Goal: Task Accomplishment & Management: Complete application form

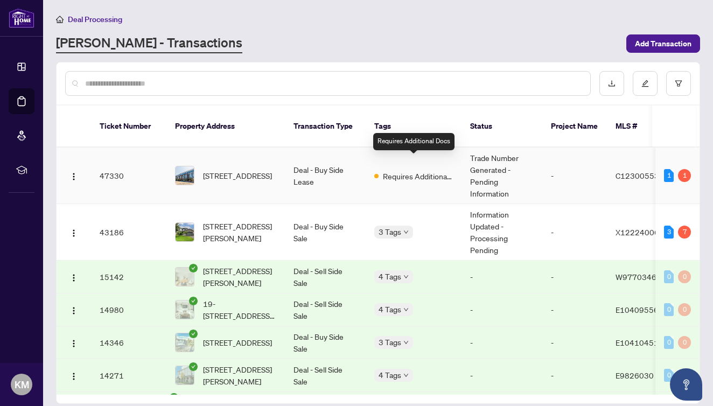
click at [425, 170] on span "Requires Additional Docs" at bounding box center [418, 176] width 70 height 12
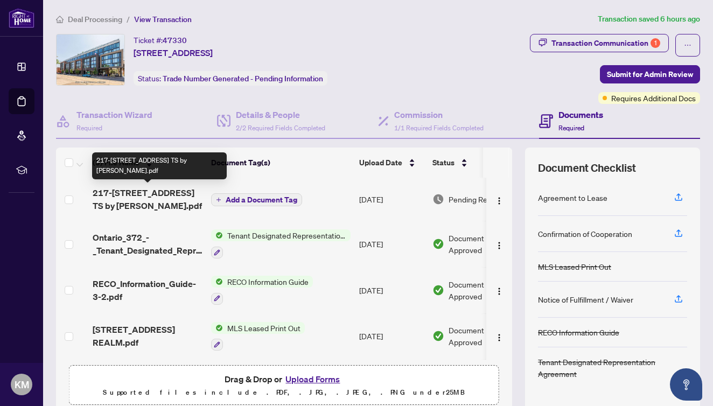
click at [143, 191] on span "217-[STREET_ADDRESS] TS by [PERSON_NAME].pdf" at bounding box center [148, 199] width 110 height 26
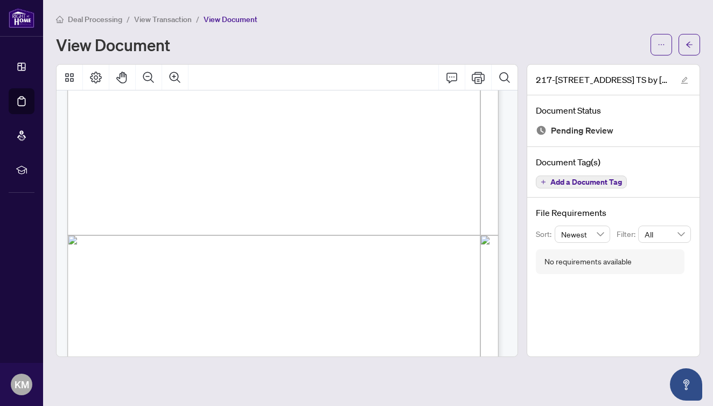
scroll to position [302, 0]
click at [656, 43] on button "button" at bounding box center [661, 45] width 22 height 22
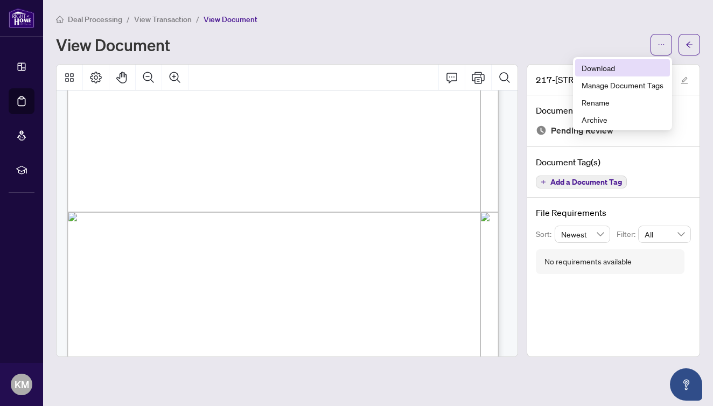
click at [622, 74] on li "Download" at bounding box center [622, 67] width 95 height 17
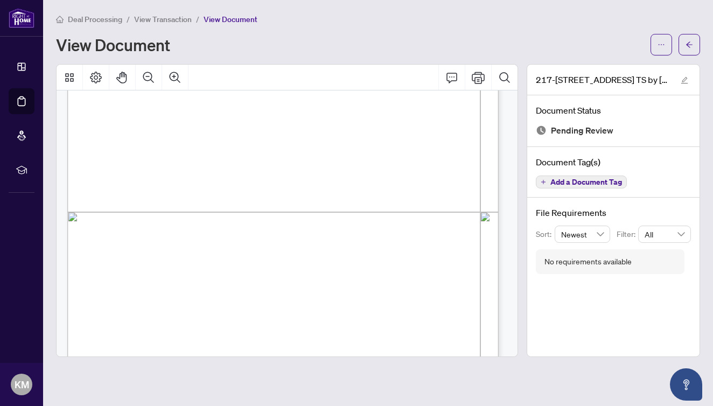
click at [106, 19] on span "Deal Processing" at bounding box center [95, 20] width 54 height 10
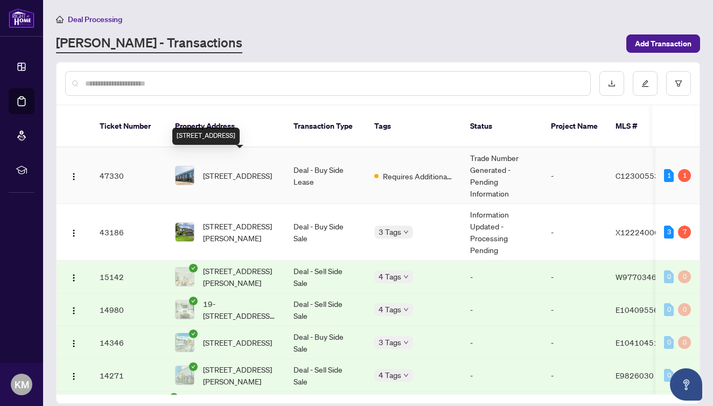
click at [264, 170] on span "[STREET_ADDRESS]" at bounding box center [237, 176] width 69 height 12
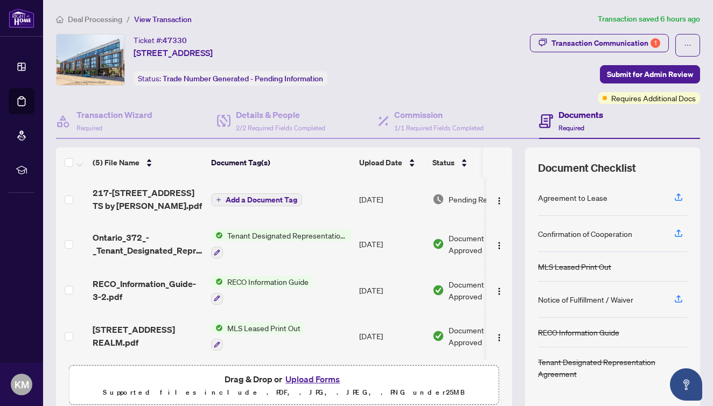
click at [252, 201] on span "Add a Document Tag" at bounding box center [262, 200] width 72 height 8
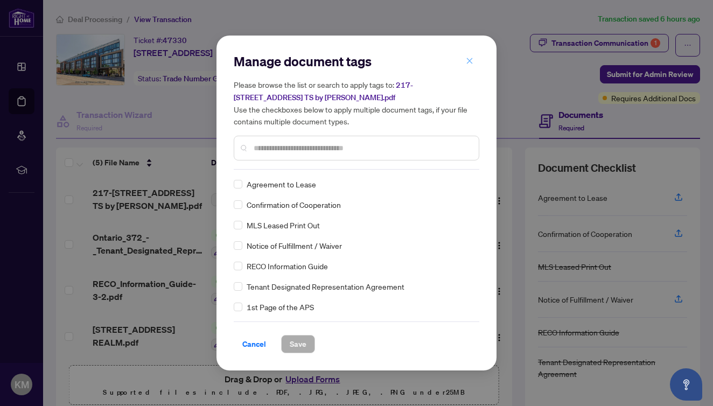
click at [466, 62] on icon "close" at bounding box center [470, 61] width 8 height 8
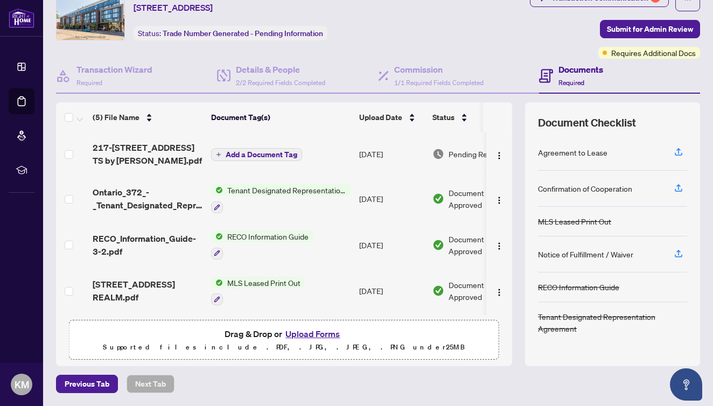
scroll to position [45, 0]
click at [282, 160] on button "Add a Document Tag" at bounding box center [256, 155] width 91 height 13
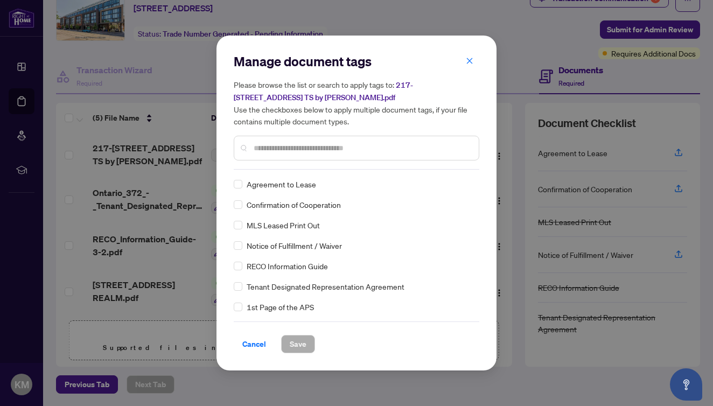
click at [293, 146] on input "text" at bounding box center [362, 148] width 216 height 12
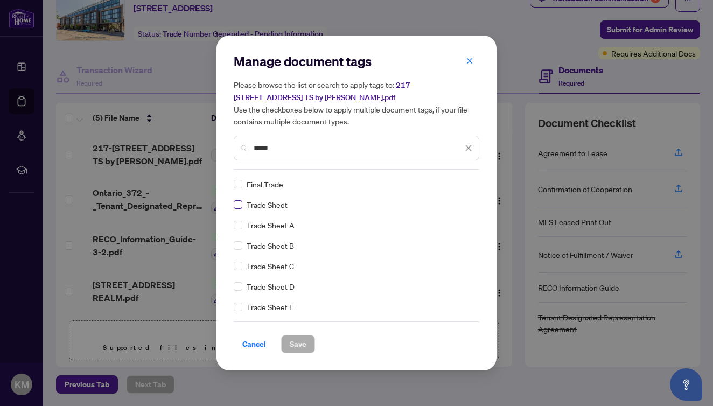
type input "*****"
click at [241, 206] on span at bounding box center [238, 204] width 9 height 9
click at [300, 343] on span "Save" at bounding box center [298, 343] width 17 height 17
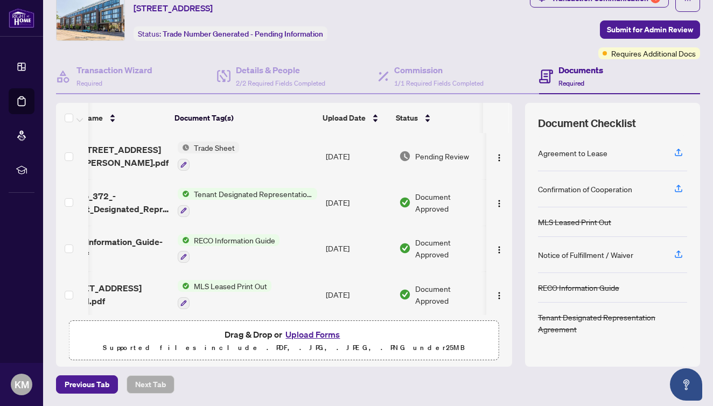
scroll to position [0, 45]
click at [495, 158] on img "button" at bounding box center [499, 157] width 9 height 9
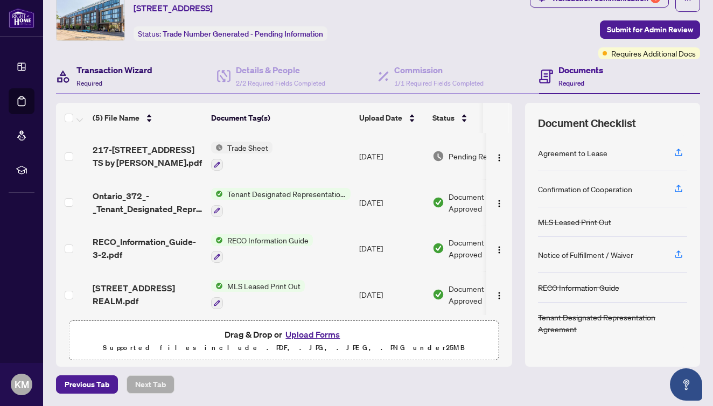
click at [96, 69] on h4 "Transaction Wizard" at bounding box center [114, 70] width 76 height 13
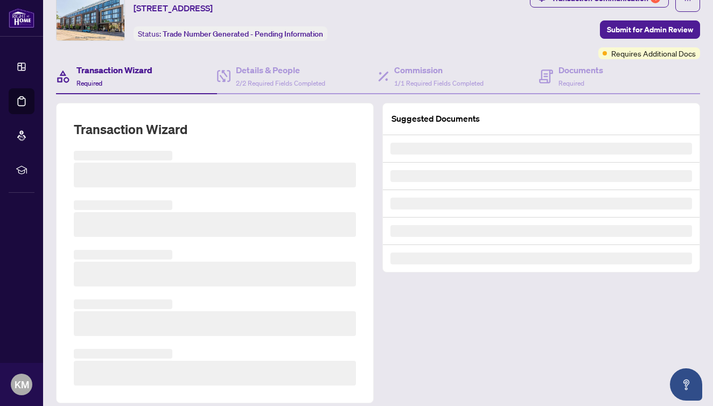
scroll to position [20, 0]
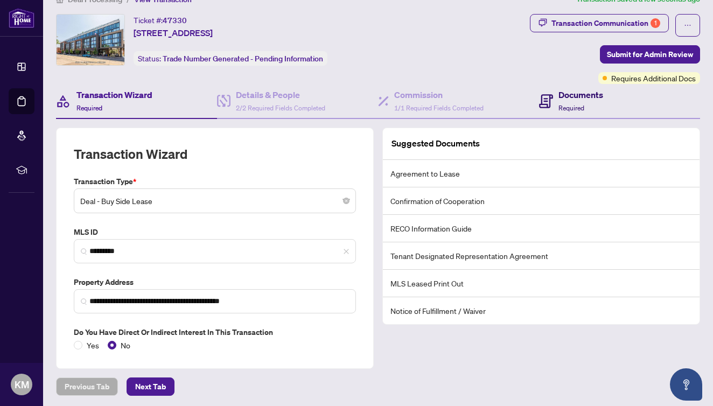
click at [558, 111] on span "Required" at bounding box center [571, 108] width 26 height 8
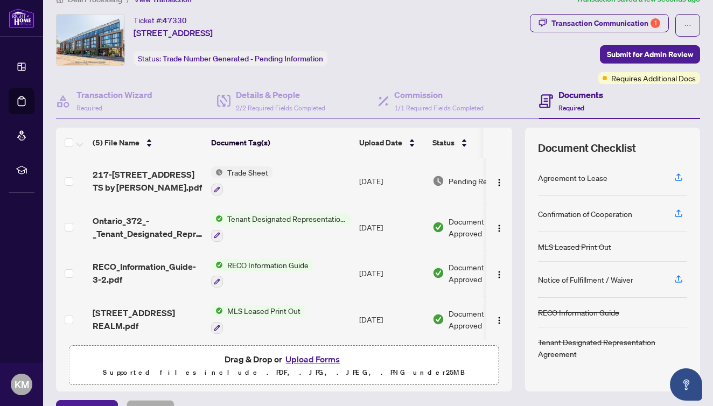
click at [312, 362] on button "Upload Forms" at bounding box center [312, 359] width 61 height 14
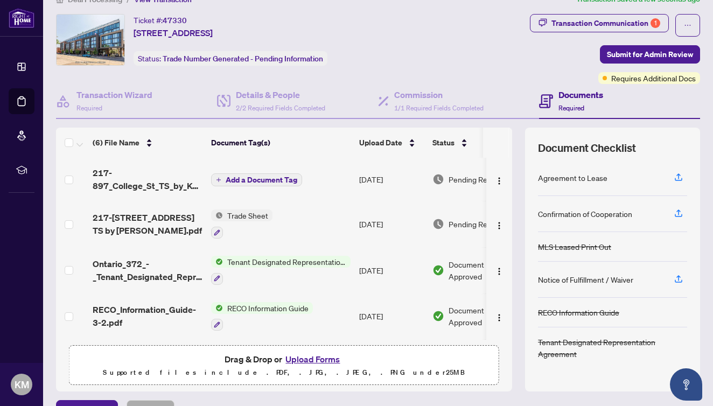
click at [261, 179] on span "Add a Document Tag" at bounding box center [262, 180] width 72 height 8
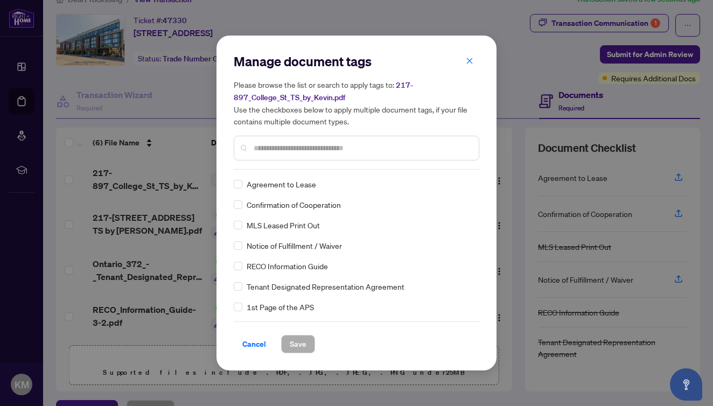
click at [289, 149] on input "text" at bounding box center [362, 148] width 216 height 12
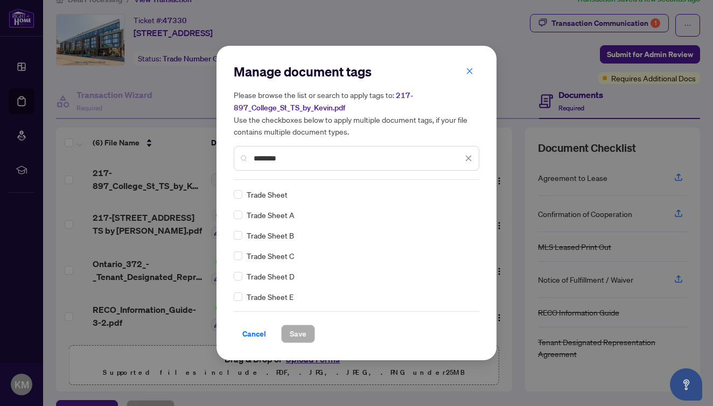
type input "********"
click at [273, 197] on span "Trade Sheet" at bounding box center [267, 194] width 41 height 12
click at [241, 197] on span at bounding box center [238, 194] width 9 height 9
click at [301, 336] on span "Save" at bounding box center [298, 333] width 17 height 17
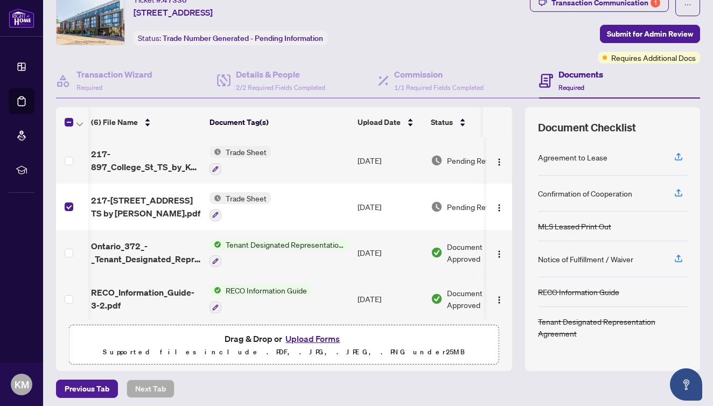
scroll to position [0, 2]
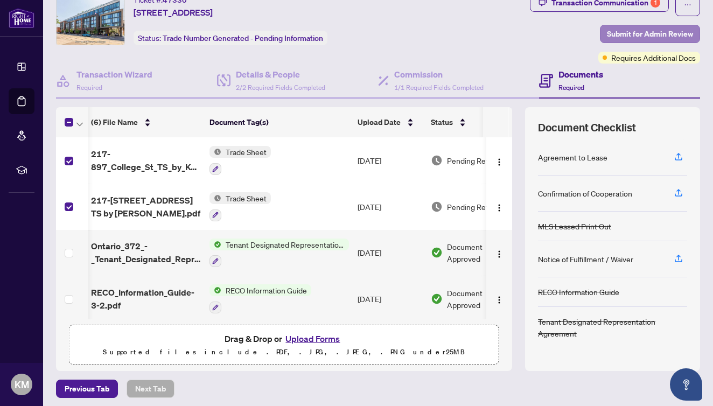
click at [643, 34] on span "Submit for Admin Review" at bounding box center [650, 33] width 86 height 17
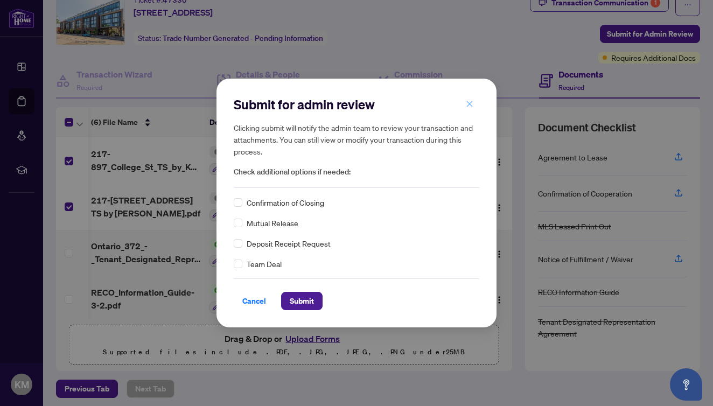
click at [469, 106] on icon "close" at bounding box center [470, 104] width 8 height 8
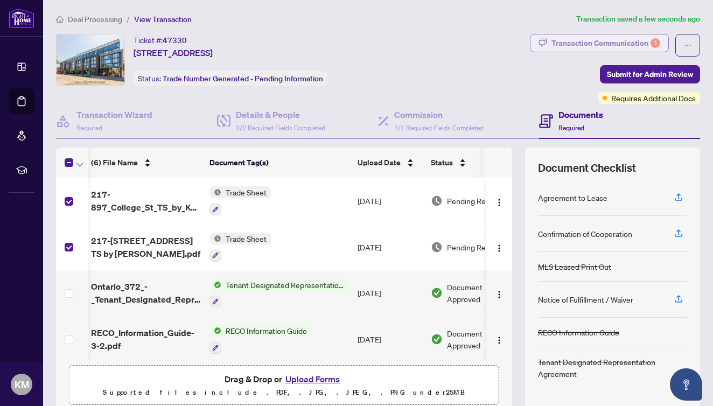
scroll to position [0, 0]
click at [561, 41] on div "Transaction Communication 1" at bounding box center [605, 42] width 109 height 17
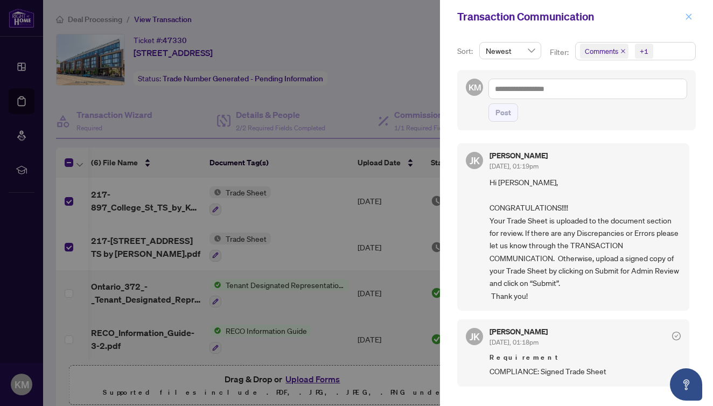
click at [688, 18] on icon "close" at bounding box center [689, 16] width 6 height 6
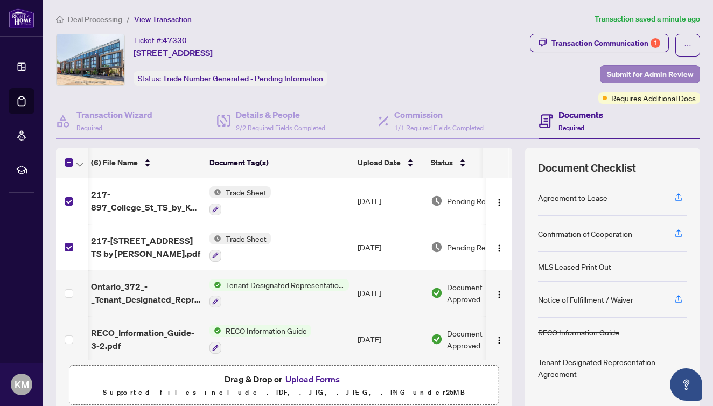
click at [662, 73] on span "Submit for Admin Review" at bounding box center [650, 74] width 86 height 17
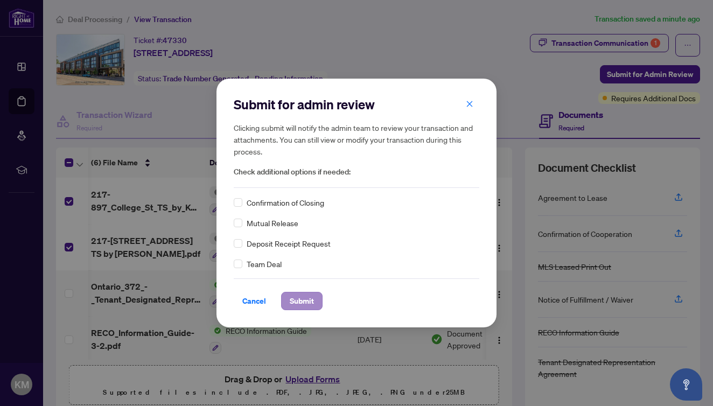
click at [301, 307] on span "Submit" at bounding box center [302, 300] width 24 height 17
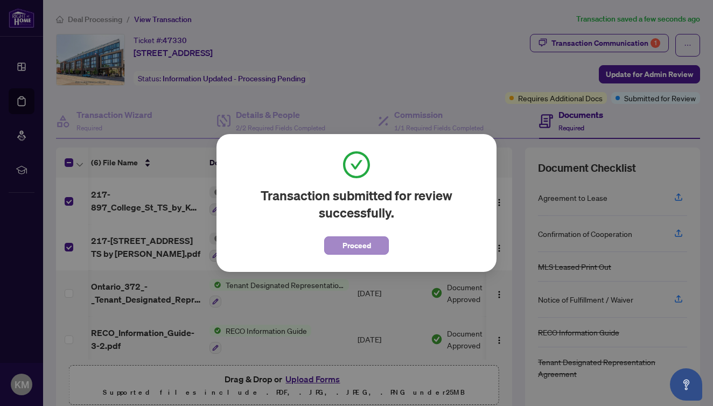
click at [342, 245] on span "Proceed" at bounding box center [356, 245] width 29 height 17
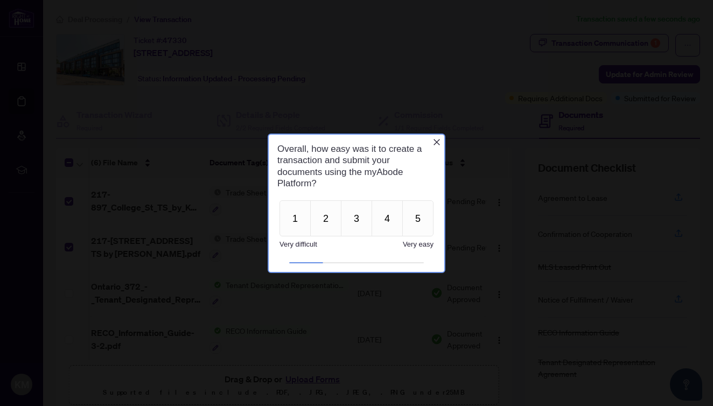
click at [434, 141] on icon "Close button" at bounding box center [436, 141] width 9 height 9
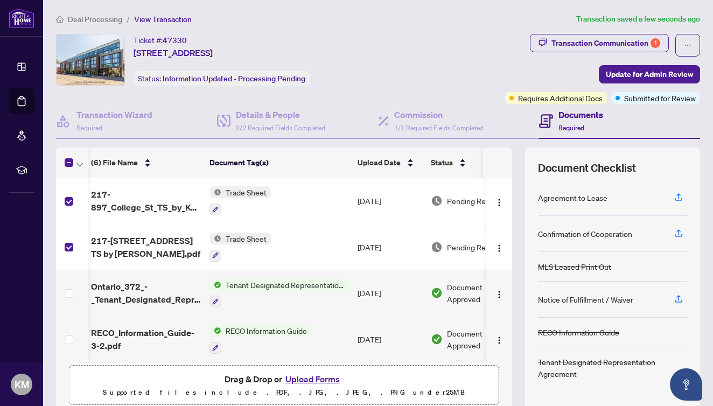
click at [102, 19] on span "Deal Processing" at bounding box center [95, 20] width 54 height 10
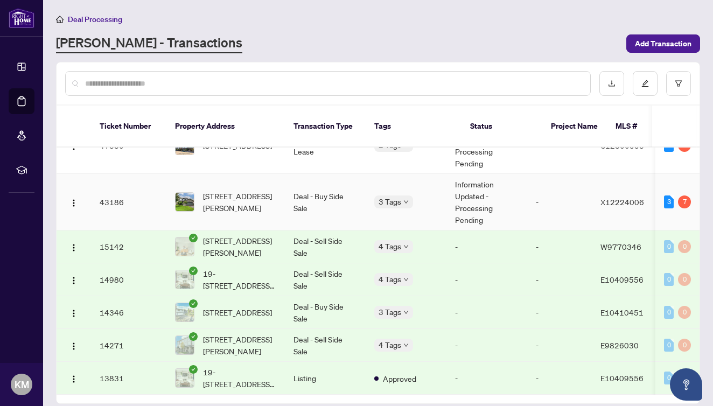
scroll to position [33, 0]
click at [242, 366] on span "19-[STREET_ADDRESS][PERSON_NAME]" at bounding box center [239, 378] width 73 height 24
